Goal: Transaction & Acquisition: Purchase product/service

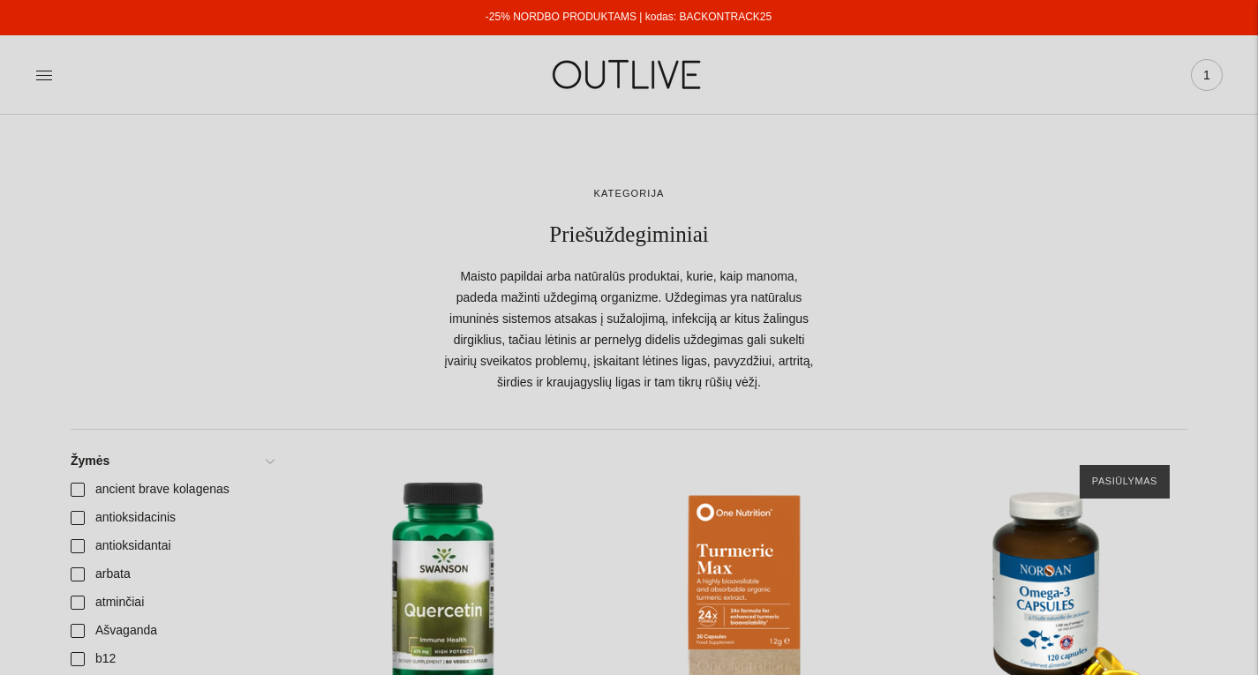
click at [1200, 78] on span "1" at bounding box center [1206, 75] width 25 height 25
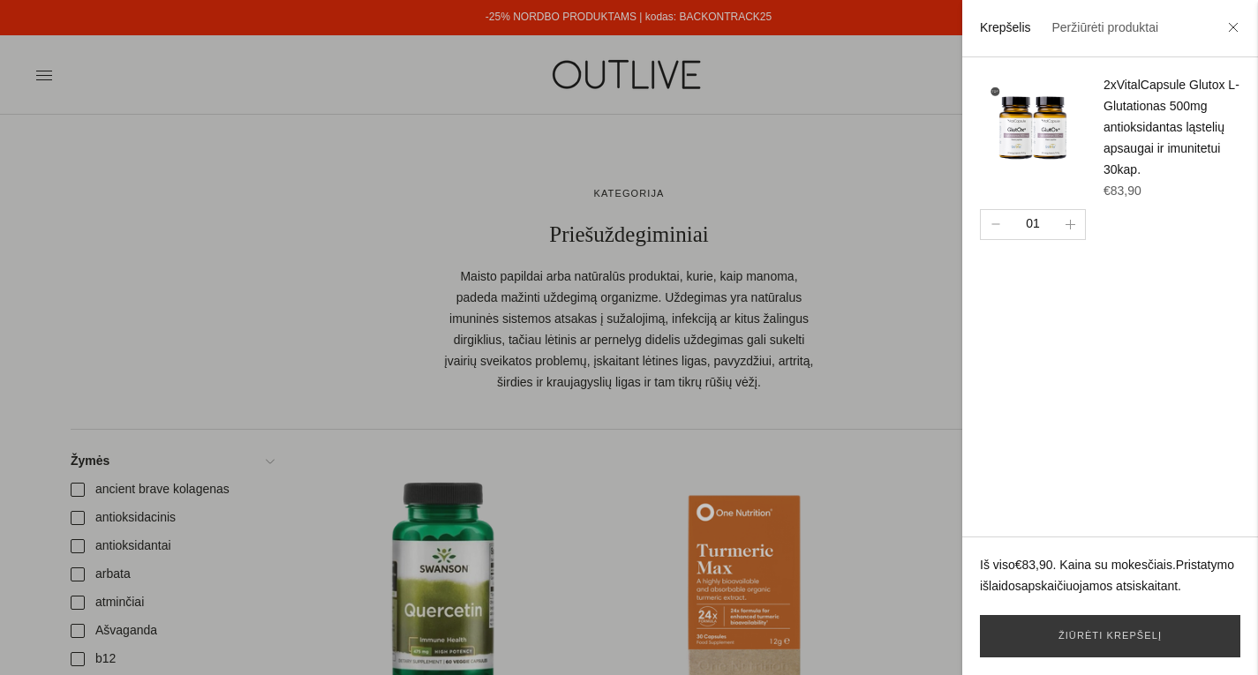
click at [1039, 125] on img at bounding box center [1033, 128] width 106 height 106
